Goal: Communication & Community: Answer question/provide support

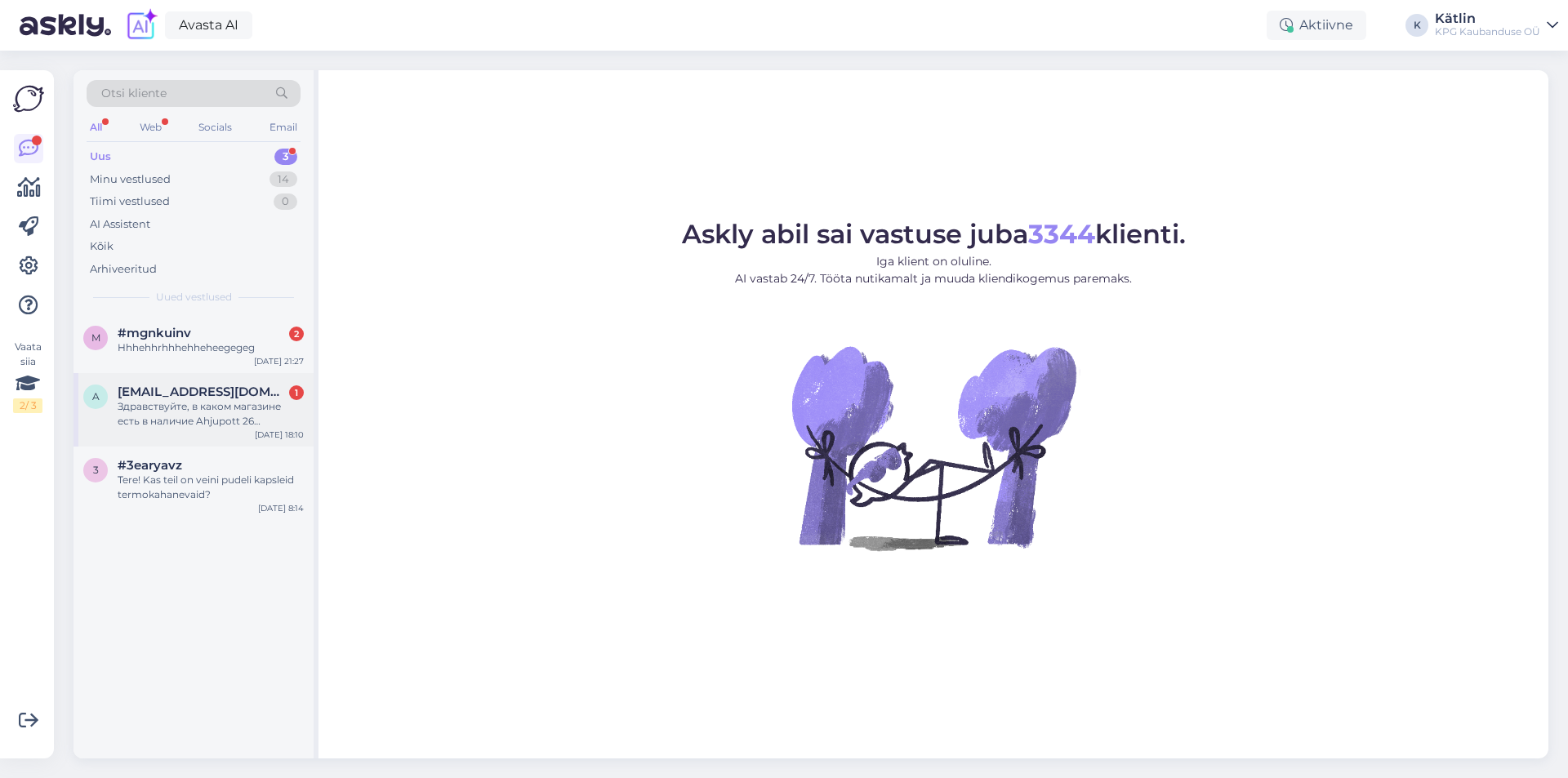
click at [242, 383] on div "a [EMAIL_ADDRESS][DOMAIN_NAME] 1 Здравствуйте, в каком магазине есть в наличие …" at bounding box center [193, 410] width 240 height 74
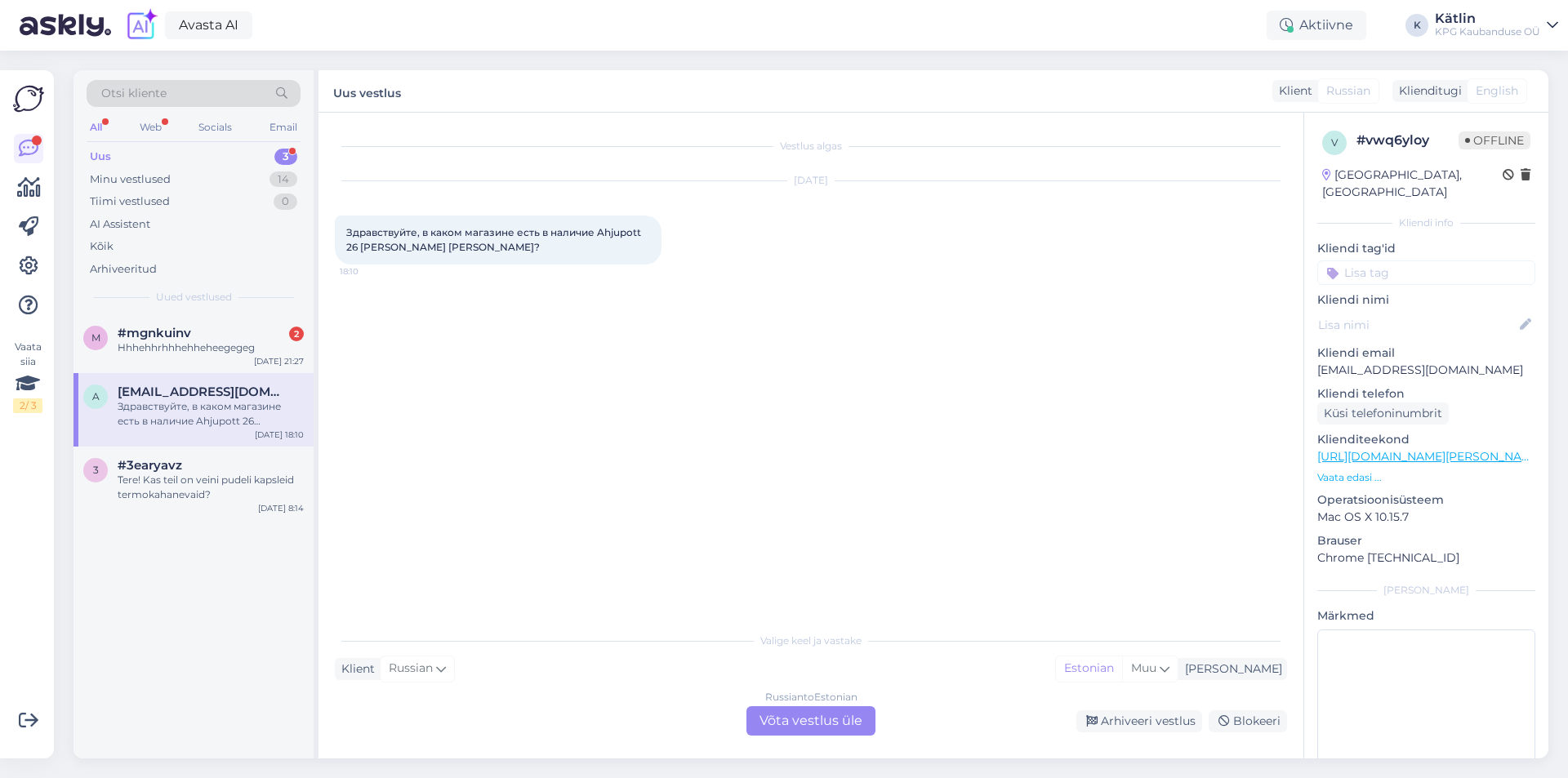
click at [814, 709] on div "Russian to Estonian Võta vestlus üle" at bounding box center [811, 720] width 129 height 30
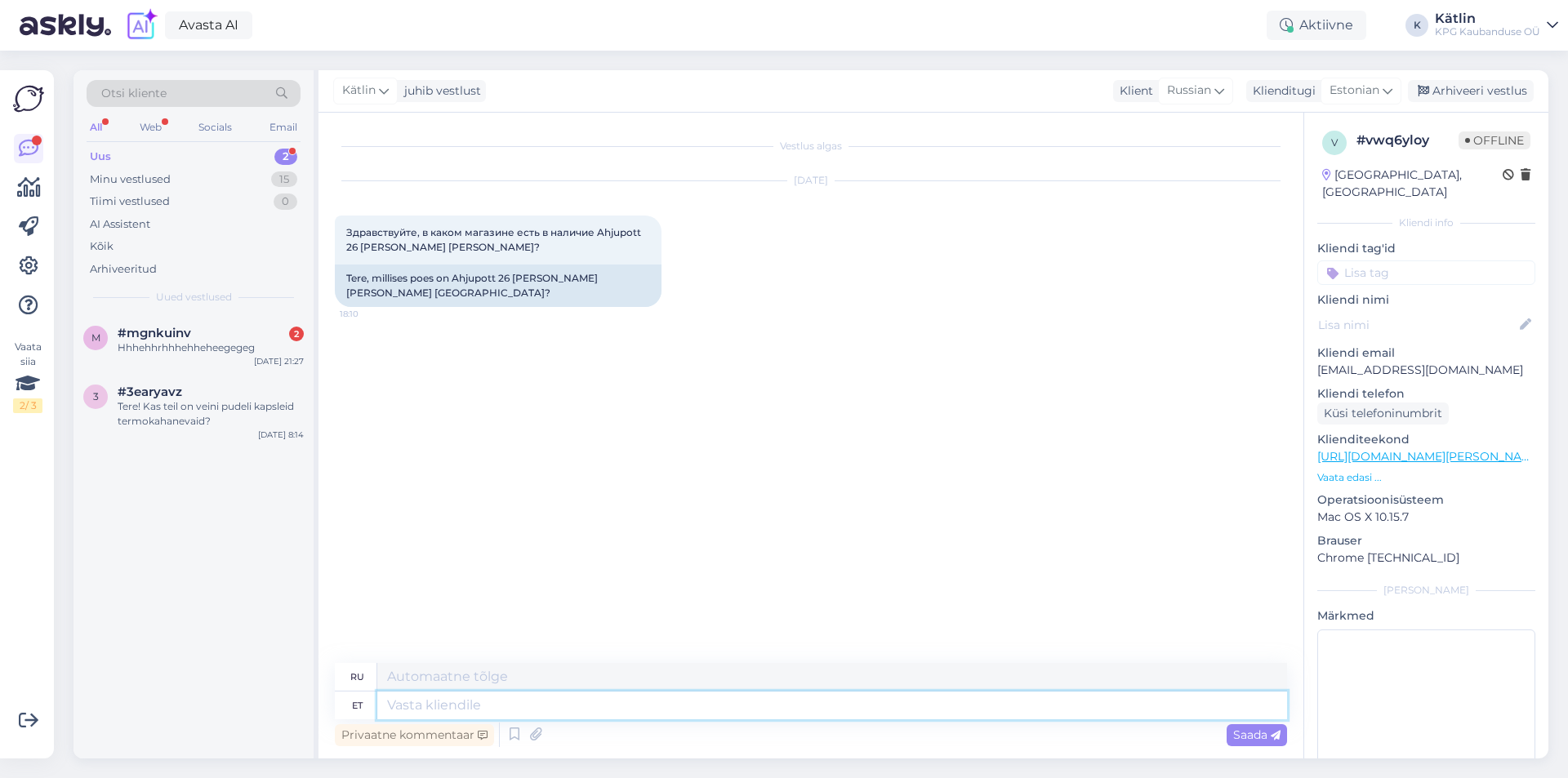
click at [535, 713] on textarea at bounding box center [832, 705] width 910 height 28
type textarea "Tere!"
type textarea "Привет!"
type textarea "Tere! Palun t"
type textarea "Здравствуйте! Пожалуйста."
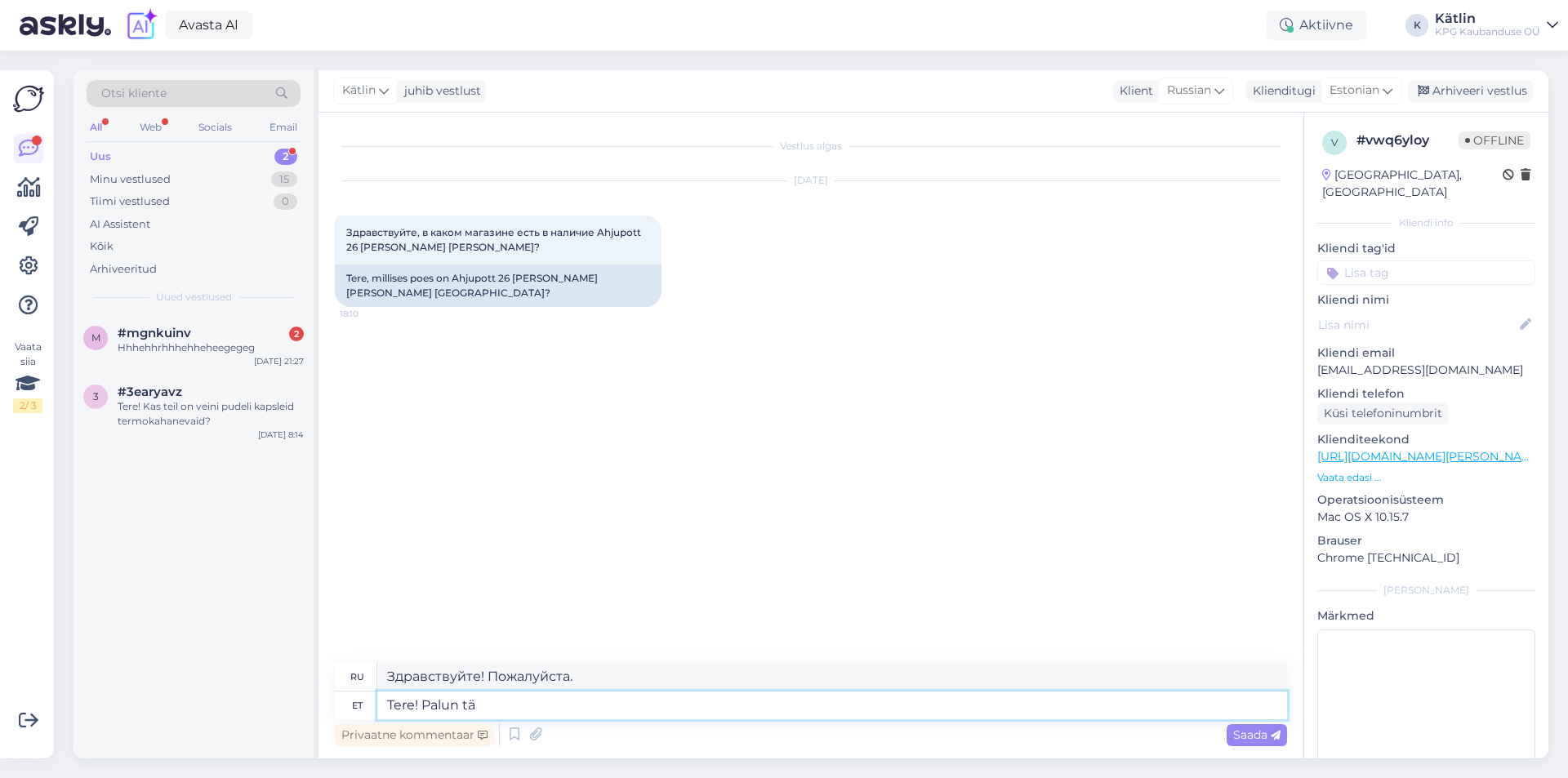
type textarea "Tere! Palun täp"
type textarea "Здравствуйте! Пожалуйста, заполните"
type textarea "Tere! Palun täpsustage, mi"
type textarea "Здравствуйте! Пожалуйста, уточните,"
type textarea "Tere! Palun täpsustage, millise l"
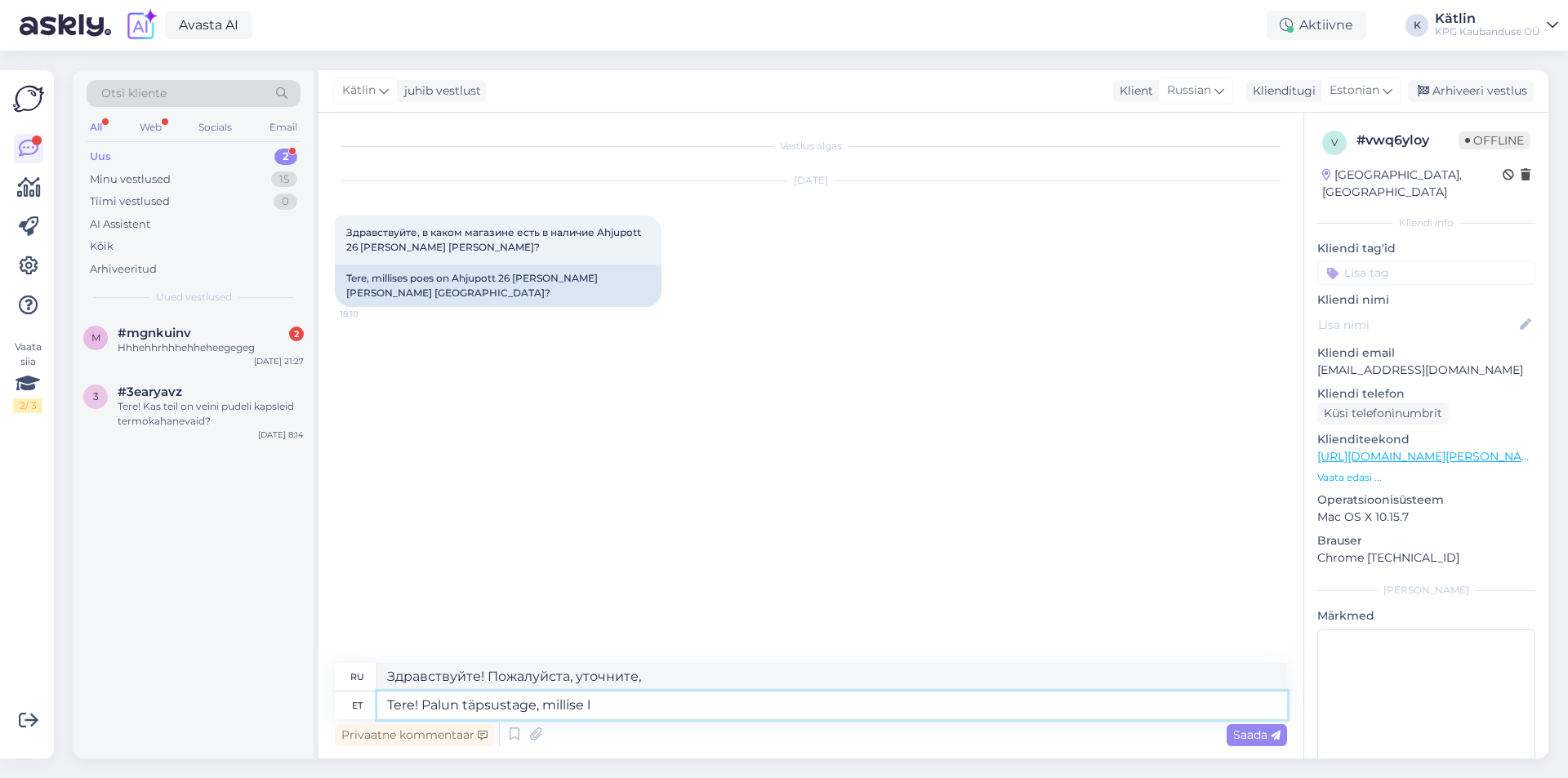
type textarea "Здравствуйте! Пожалуйста, уточните, какой именно."
type textarea "Tere! Palun täpsustage, millise linna Ma"
type textarea "Здравствуйте! Укажите, пожалуйста, какой город."
type textarea "Tere! Palun täpsustage, millise linna Magaziin t"
type textarea "Здравствуйте! Уточните, пожалуйста, из какого города журнал."
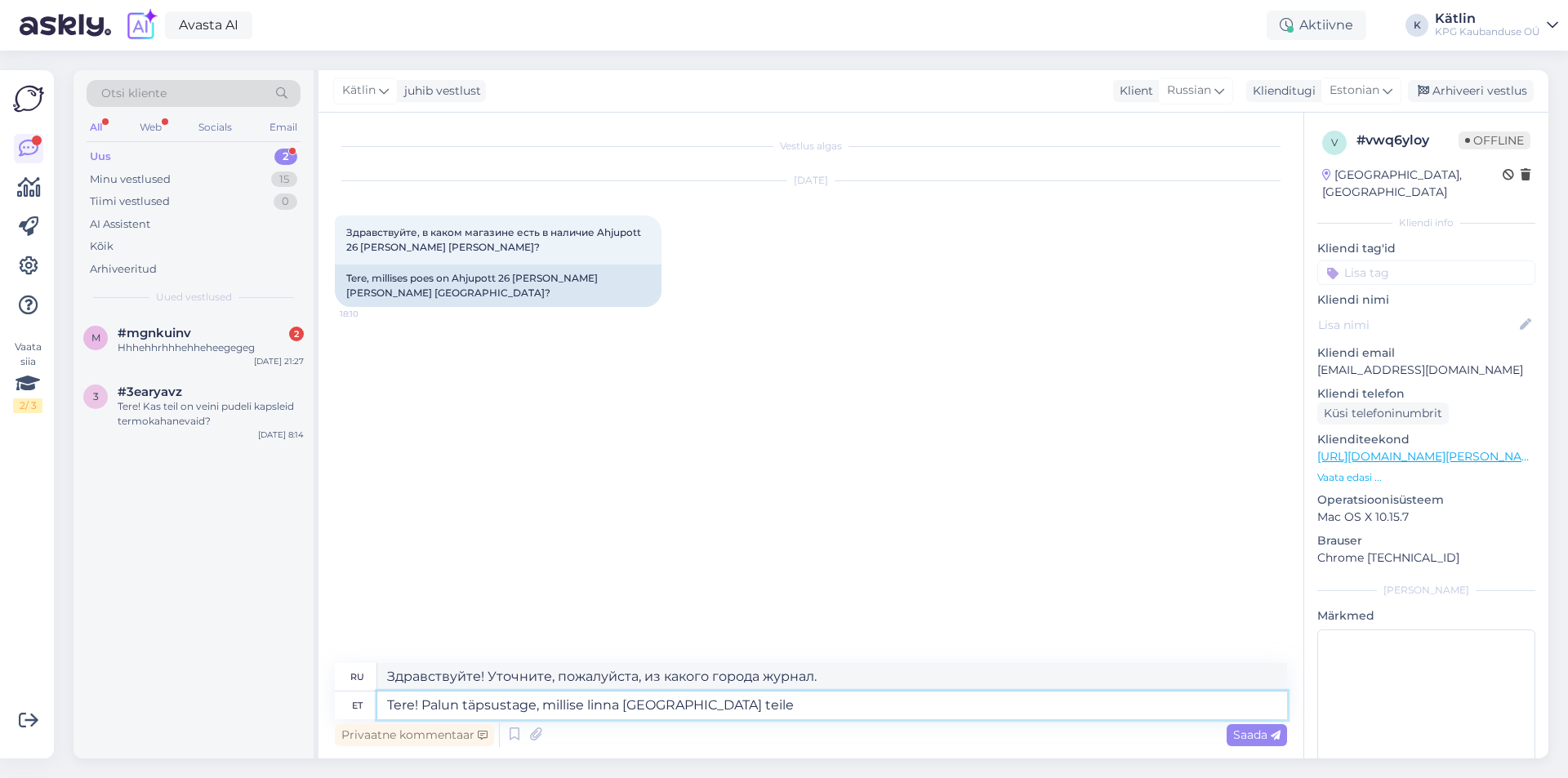
type textarea "Tere! Palun täpsustage, millise linna [GEOGRAPHIC_DATA] teile s"
type textarea "Здравствуйте! Укажите, пожалуйста, журнал какого города вы ищете."
type textarea "Tere! Palun täpsustage, millise linna [GEOGRAPHIC_DATA] teile sobiks."
type textarea "Здравствуйте! Укажите, пожалуйста, журнал какого города вам подойдёт."
type textarea "Tere! Palun täpsustage, millise linna [GEOGRAPHIC_DATA] teile sobiks."
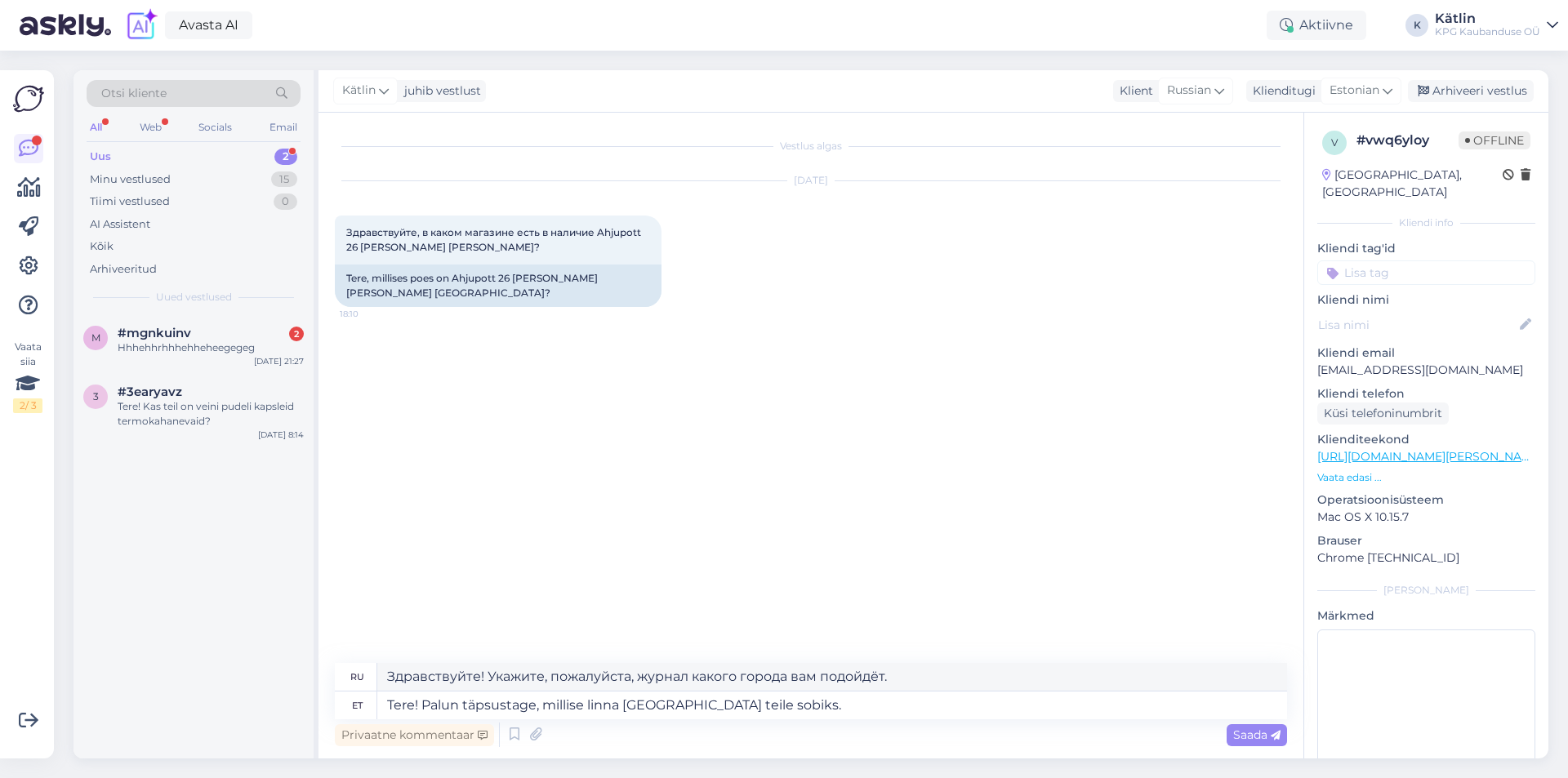
click at [1487, 449] on link "[URL][DOMAIN_NAME][PERSON_NAME]" at bounding box center [1430, 455] width 225 height 14
click at [792, 702] on textarea "Tere! Palun täpsustage, millise linna [GEOGRAPHIC_DATA] teile sobiks." at bounding box center [832, 705] width 910 height 28
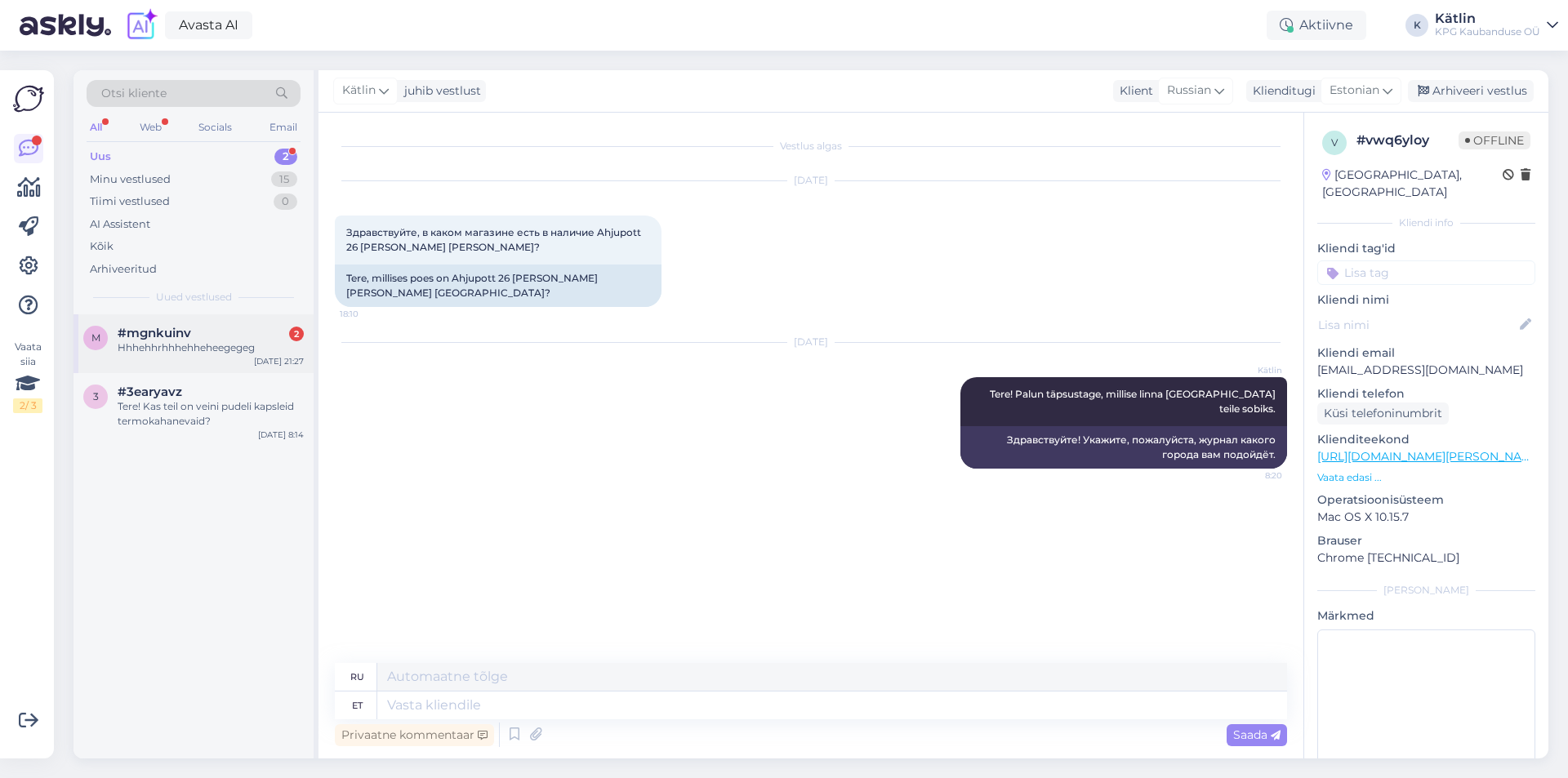
click at [171, 342] on div "Hhhehhrhhhehheheegegeg" at bounding box center [211, 347] width 186 height 14
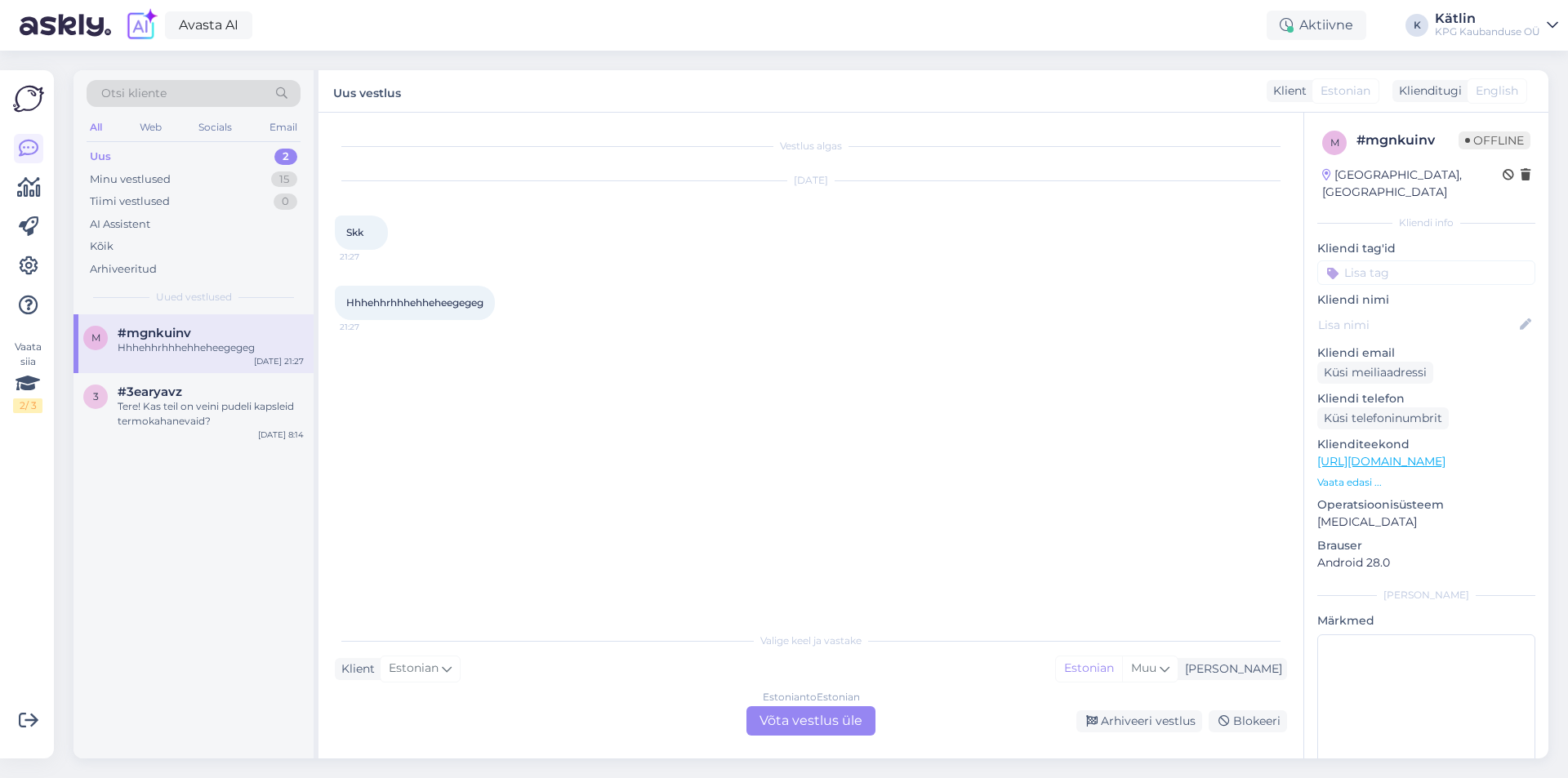
click at [800, 720] on div "Estonian to Estonian Võta vestlus üle" at bounding box center [811, 720] width 129 height 30
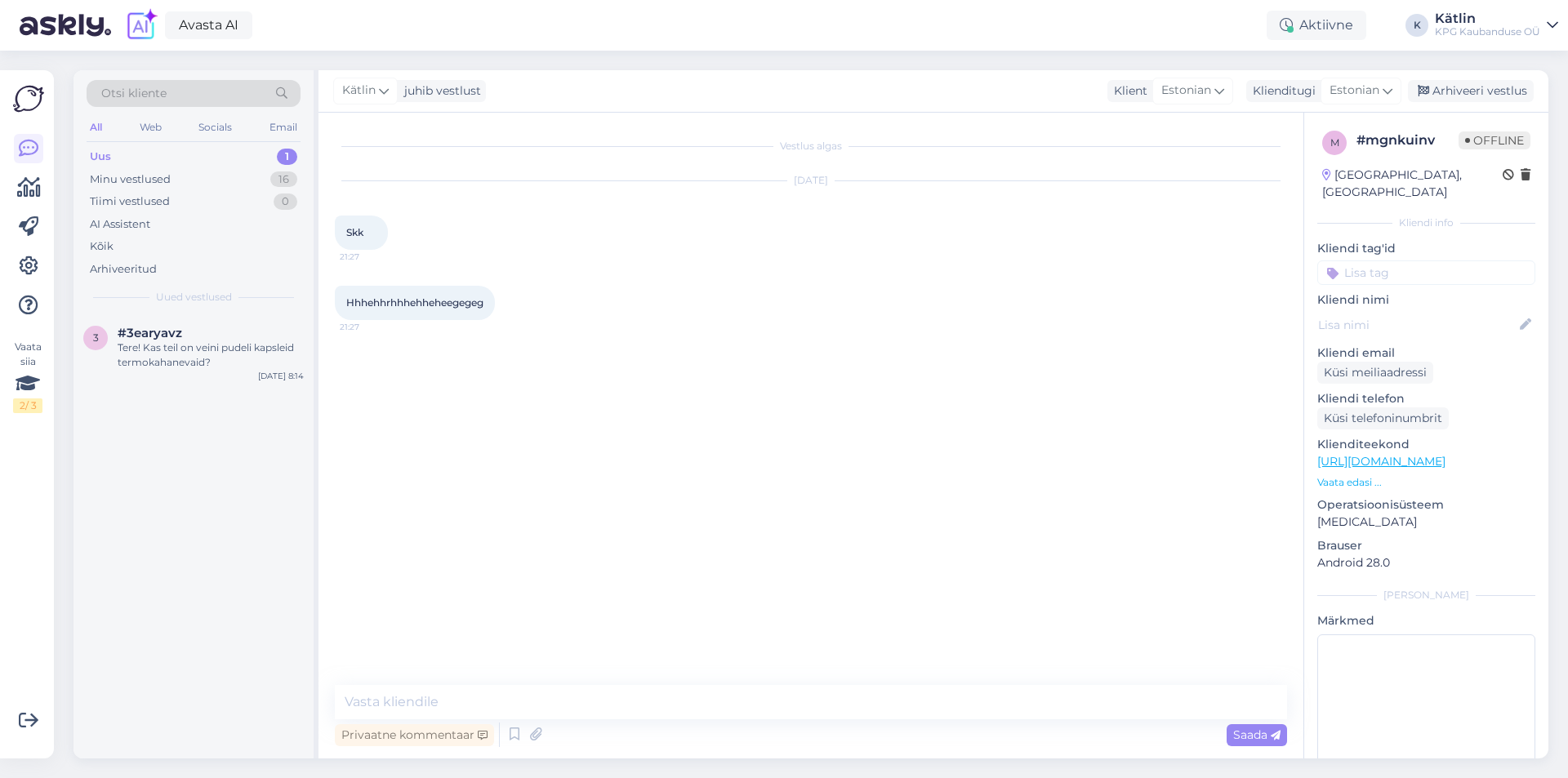
click at [1200, 424] on div "Vestlus algas [DATE] Skk 21:27 Hhhehhrhhhehheheegegeg 21:27" at bounding box center [818, 399] width 967 height 541
click at [1451, 90] on div "Arhiveeri vestlus" at bounding box center [1471, 91] width 125 height 22
